Goal: Communication & Community: Answer question/provide support

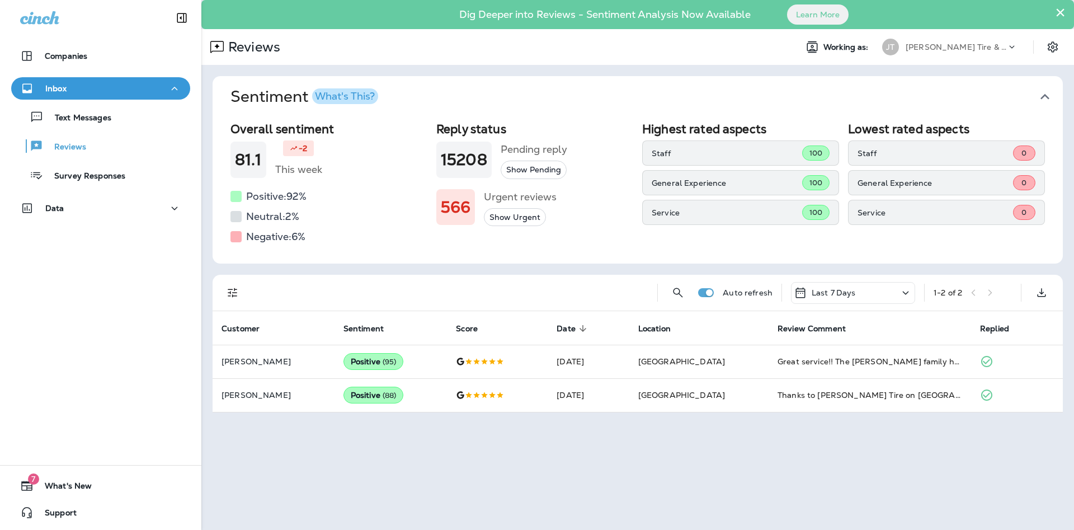
click at [1061, 8] on button "×" at bounding box center [1060, 12] width 11 height 18
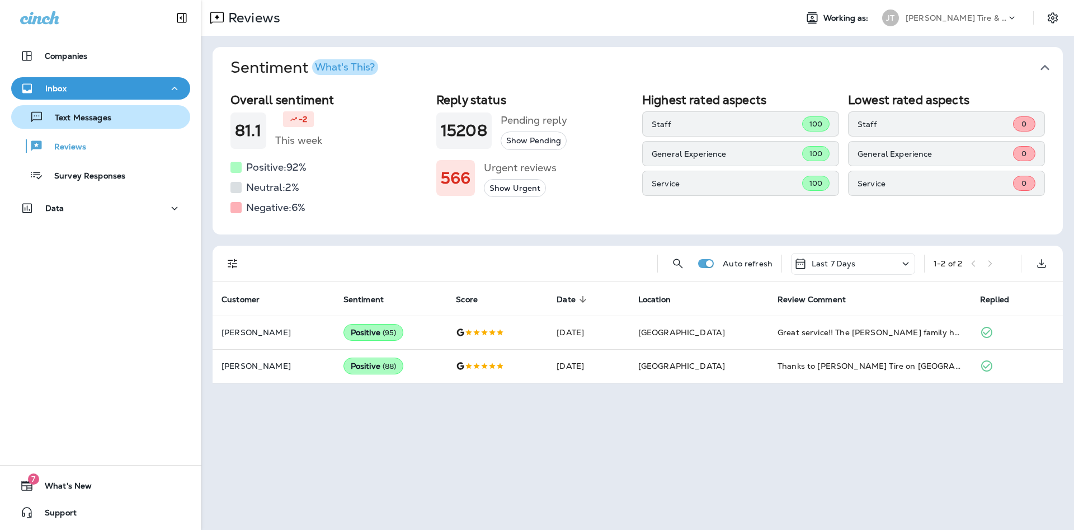
click at [104, 116] on p "Text Messages" at bounding box center [78, 118] width 68 height 11
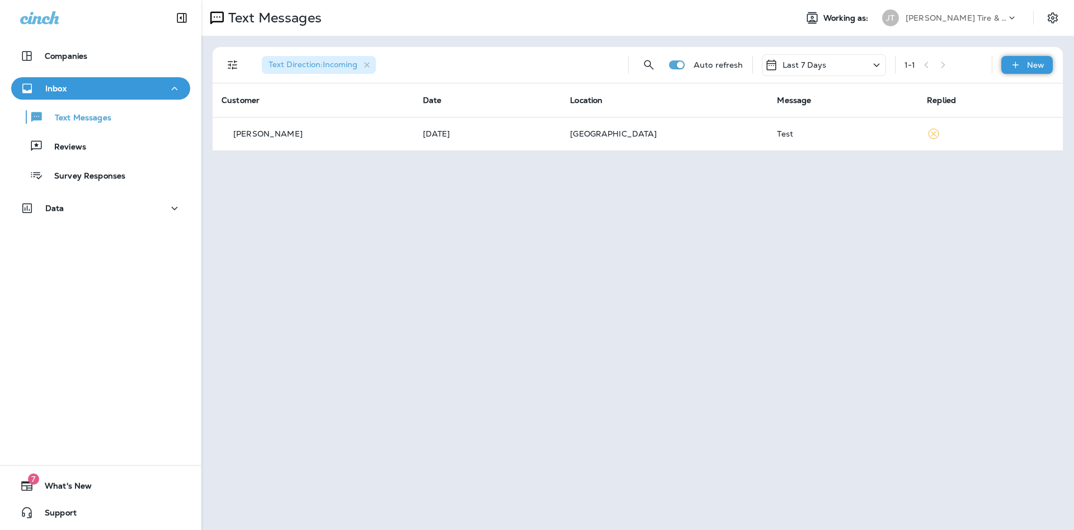
click at [1008, 63] on div "New" at bounding box center [1027, 65] width 51 height 18
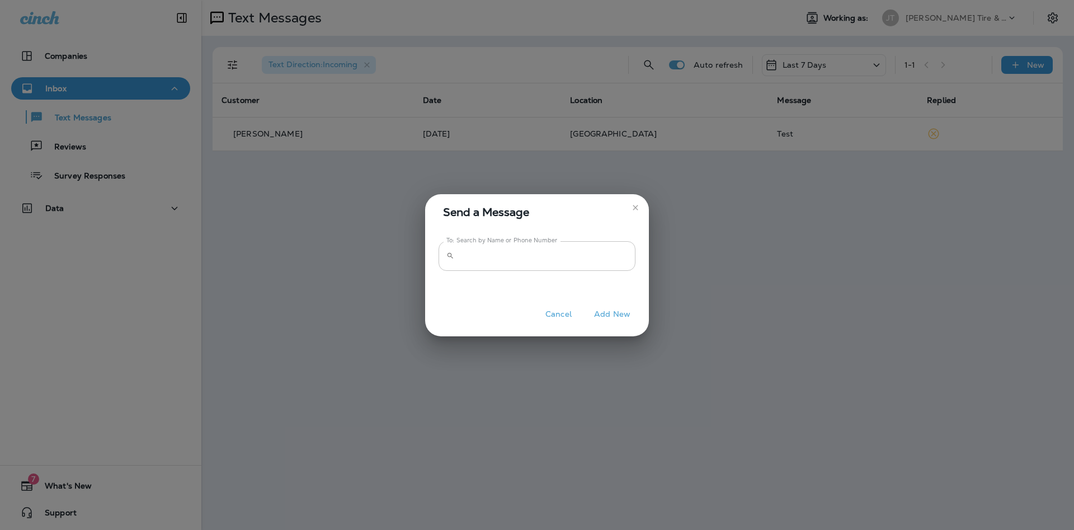
click at [497, 258] on input "To: Search by Name or Phone Number" at bounding box center [547, 256] width 177 height 30
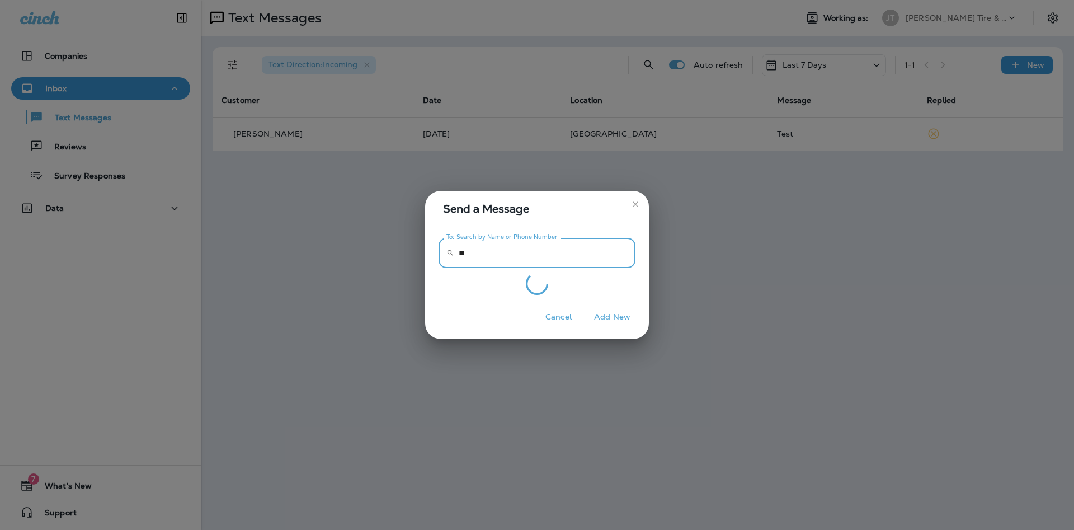
type input "*"
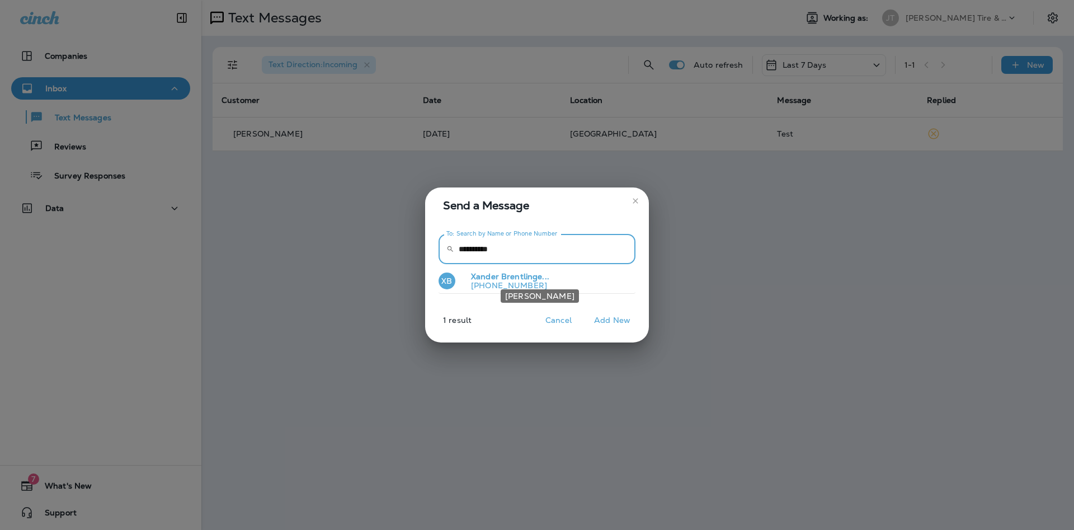
type input "**********"
click at [528, 280] on span "Brentlinge..." at bounding box center [525, 276] width 48 height 10
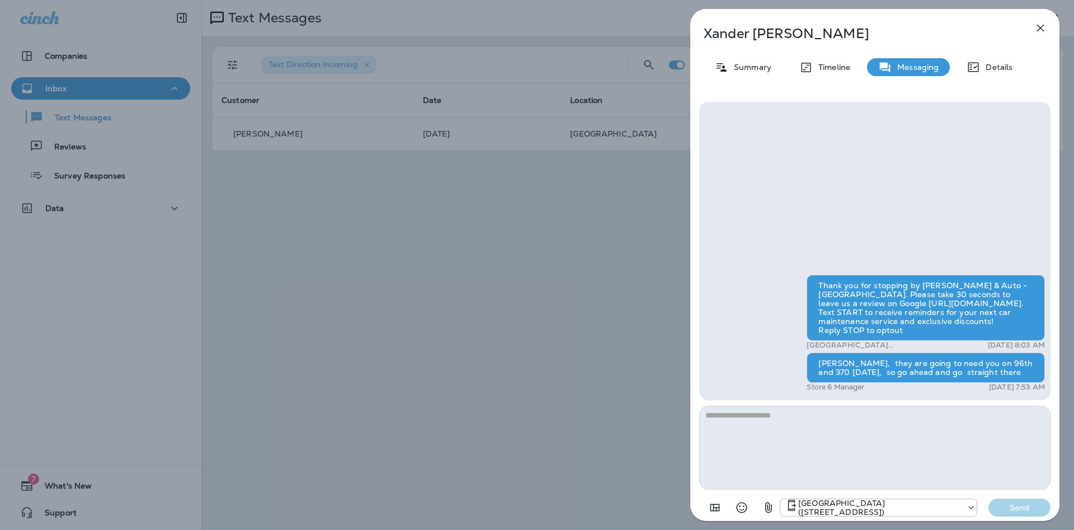
click at [751, 422] on textarea at bounding box center [875, 448] width 351 height 84
type textarea "**********"
click at [1021, 506] on p "Send" at bounding box center [1020, 508] width 47 height 10
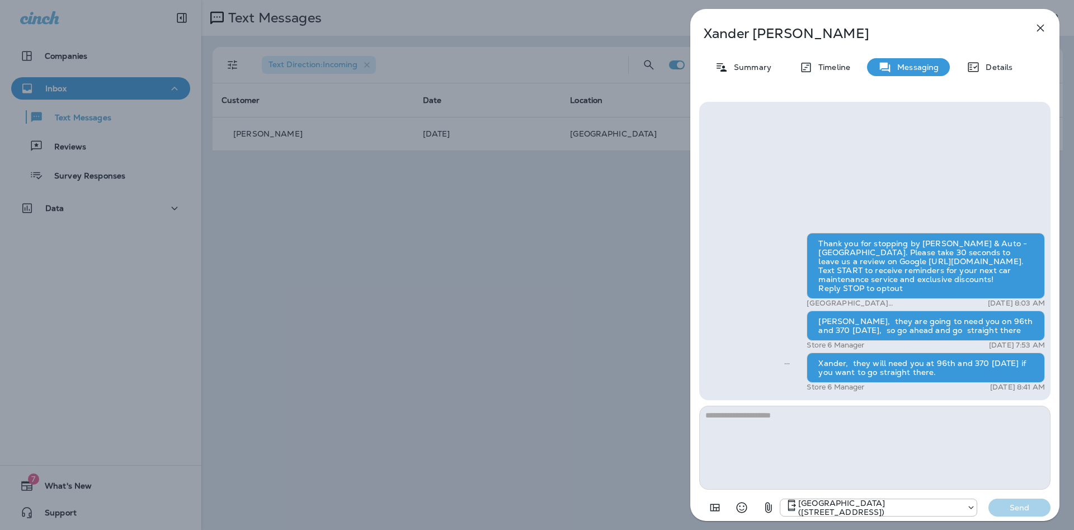
click at [1041, 27] on icon "button" at bounding box center [1041, 28] width 7 height 7
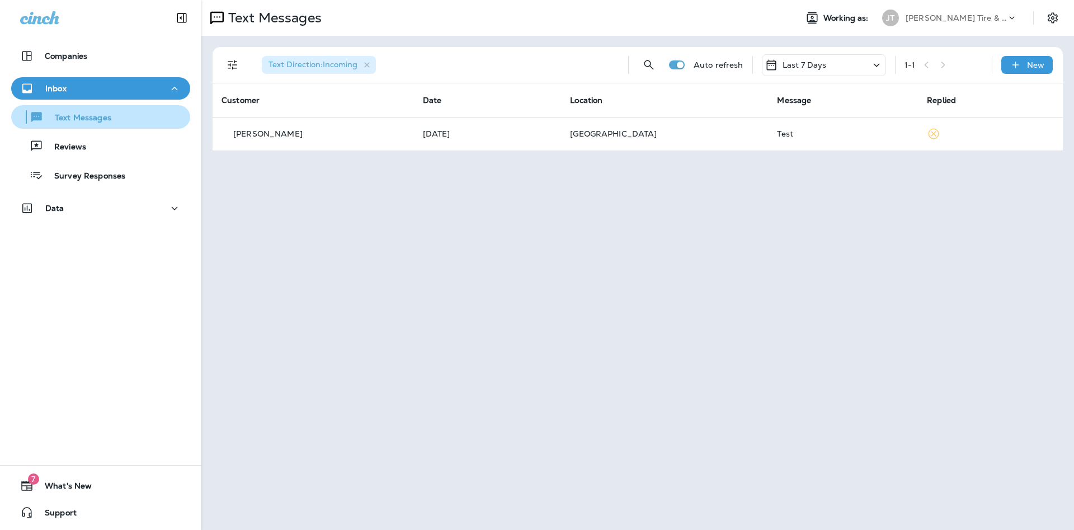
click at [111, 116] on p "Text Messages" at bounding box center [78, 118] width 68 height 11
